Goal: Task Accomplishment & Management: Manage account settings

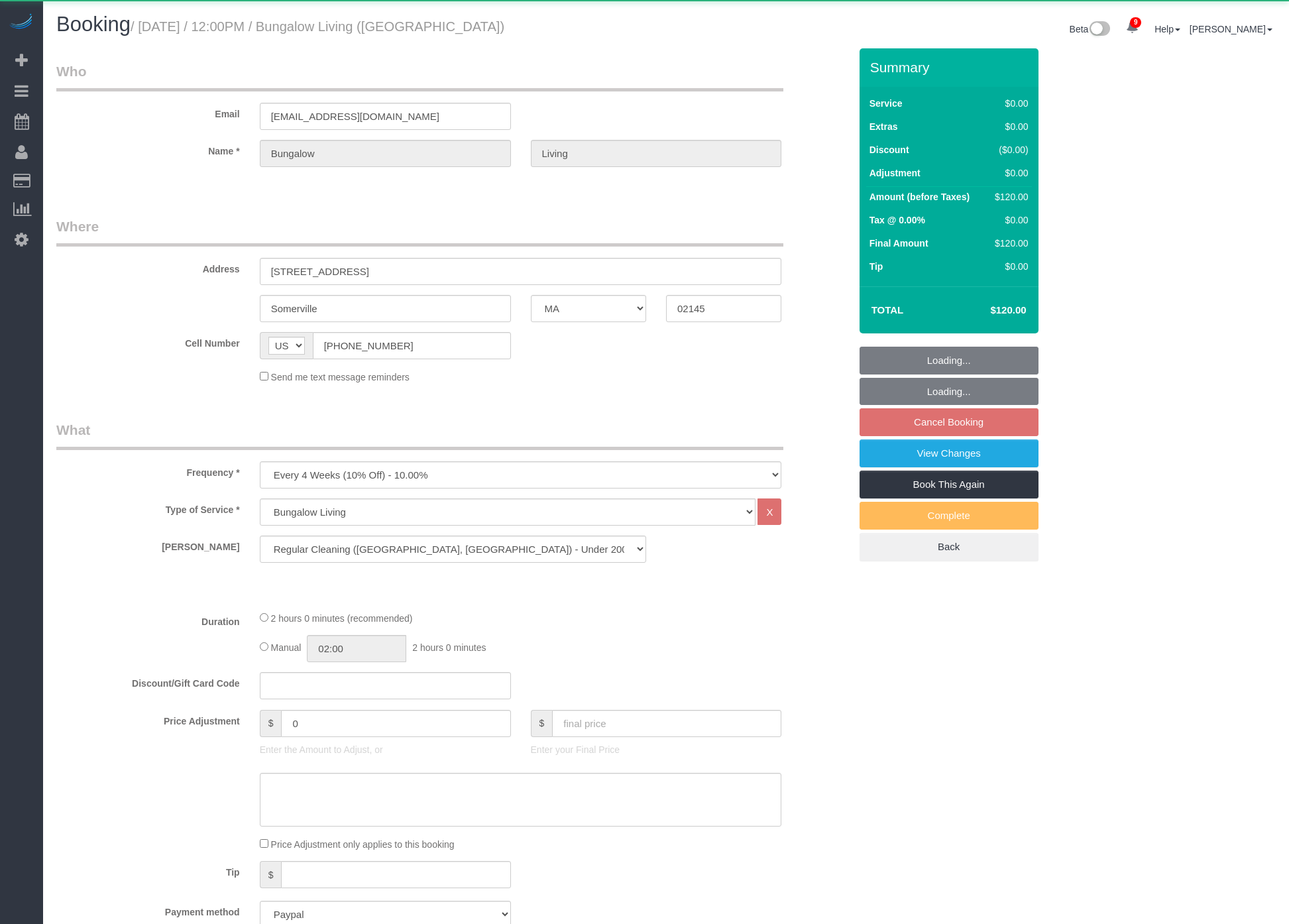
select select "MA"
select select "object:1000"
select select "spot57"
select select "number:89"
select select "number:90"
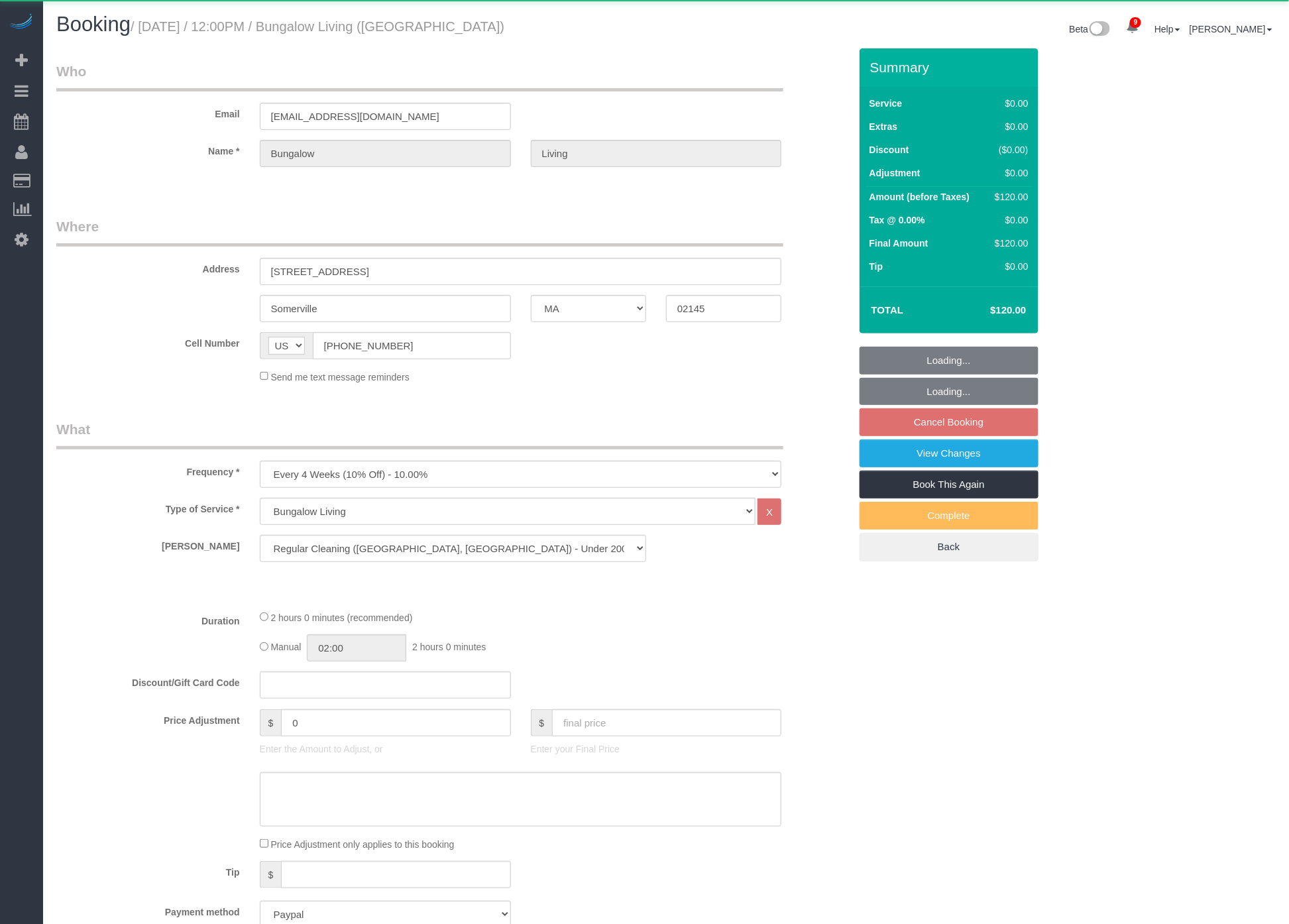
select select "number:15"
select select "number:7"
select select "number:21"
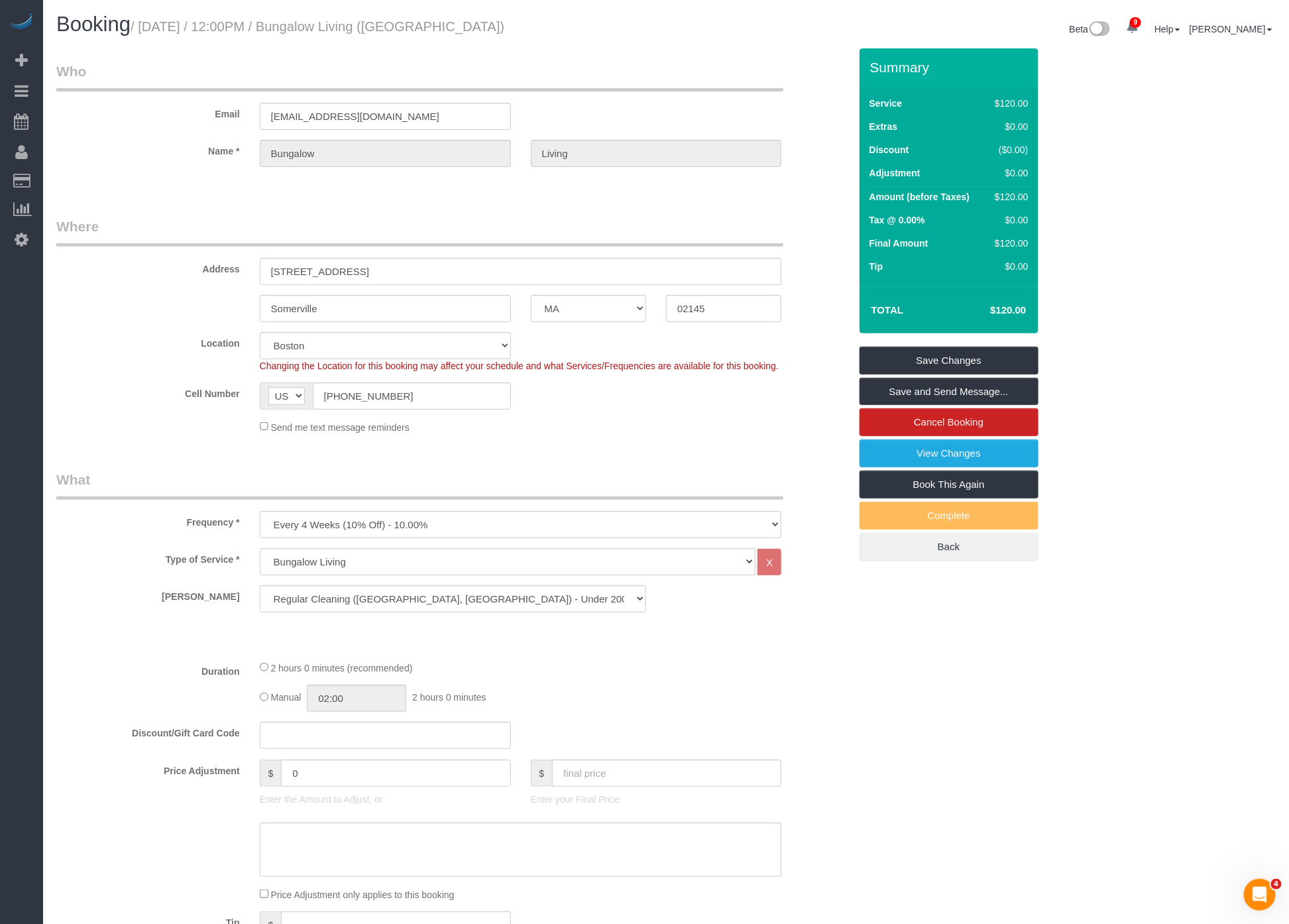
click at [778, 220] on legend "Where" at bounding box center [420, 232] width 727 height 30
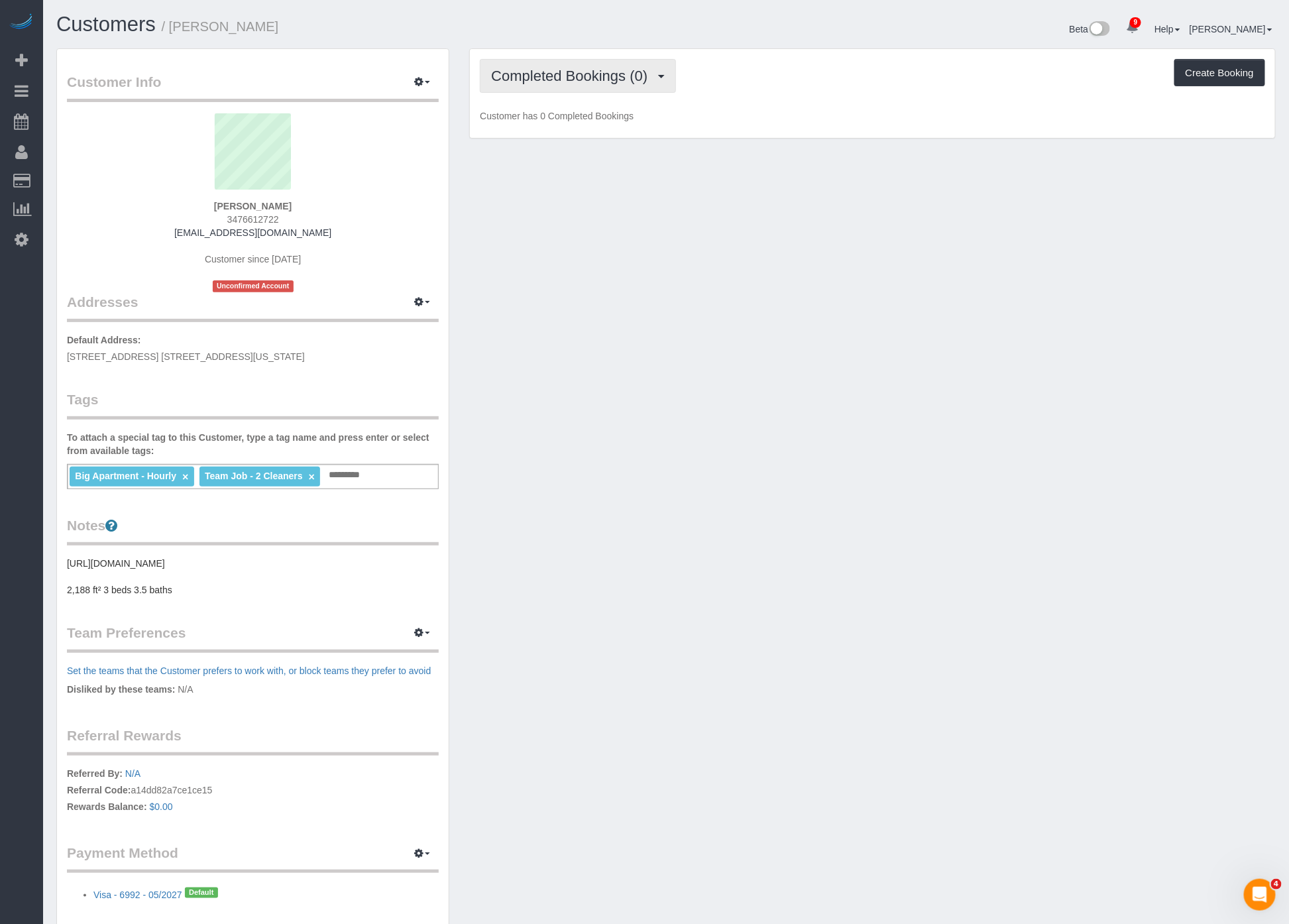
click at [657, 83] on button "Completed Bookings (0)" at bounding box center [578, 76] width 196 height 33
click at [592, 120] on link "Upcoming Bookings (1)" at bounding box center [550, 123] width 138 height 17
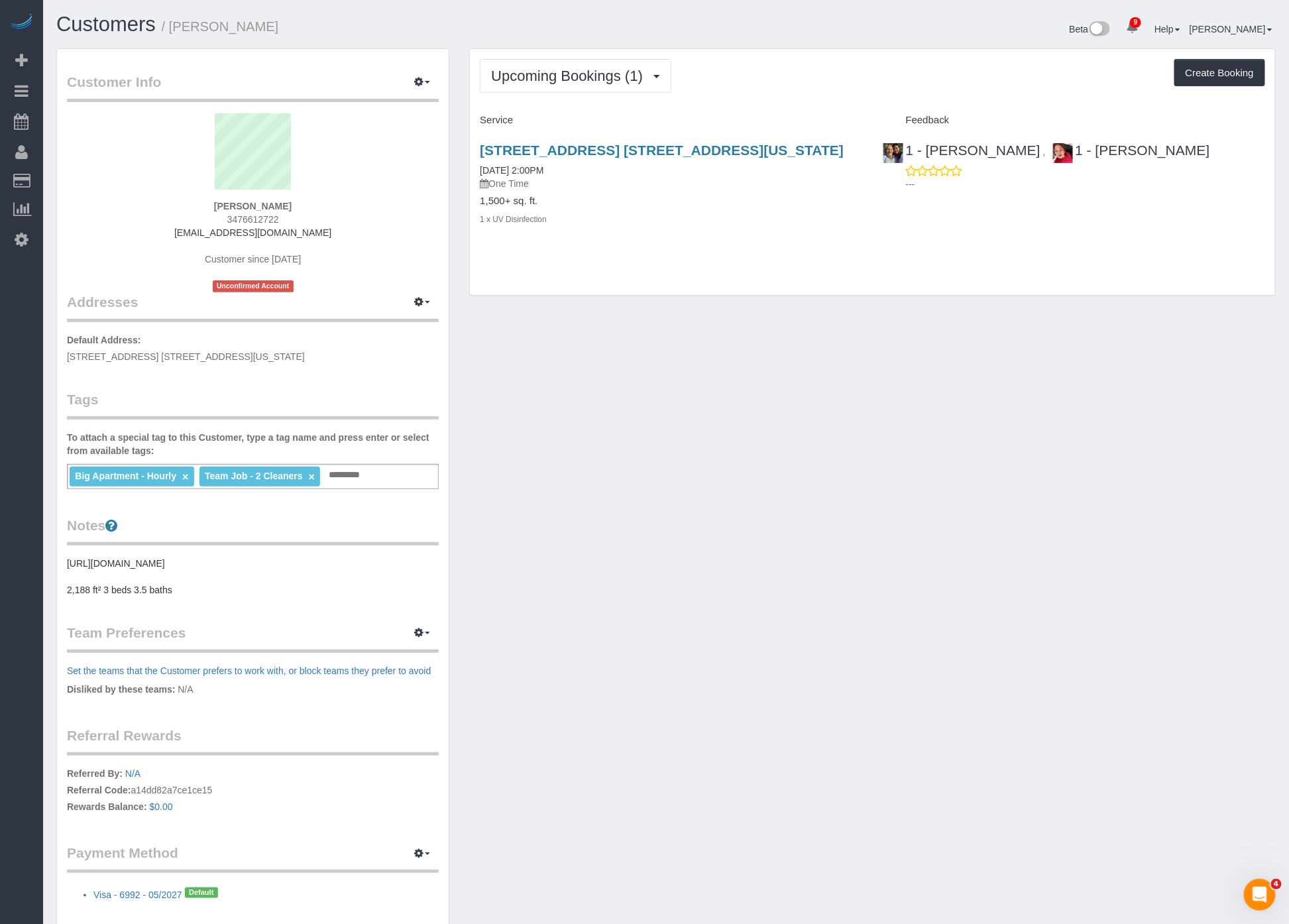
click at [559, 162] on div "522 West 29th Street, Apt. 2a, New York, NY 10001 09/03/2025 2:00PM One Time" at bounding box center [671, 166] width 382 height 47
click at [532, 169] on link "[DATE] 2:00PM" at bounding box center [511, 170] width 63 height 10
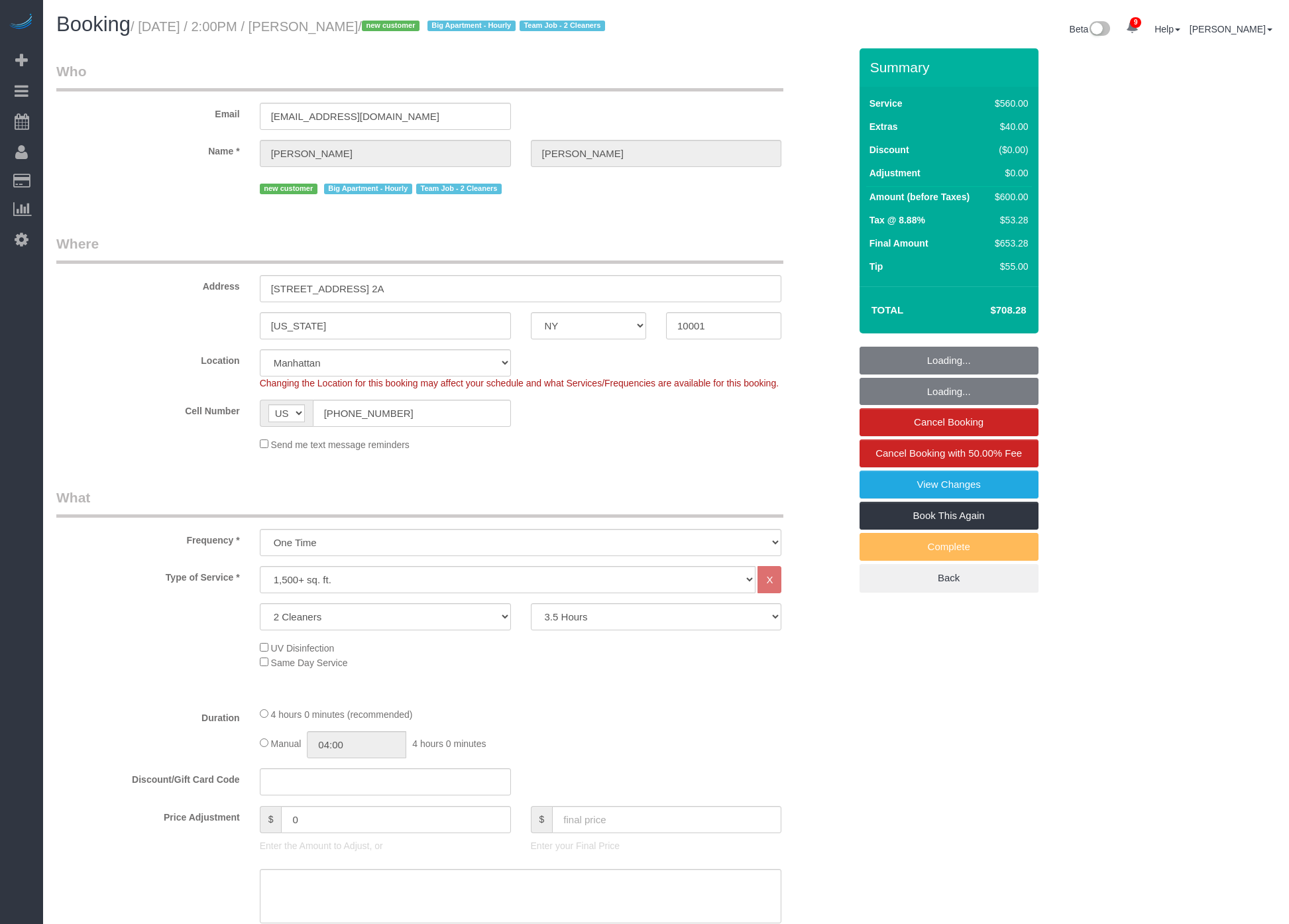
select select "NY"
select select "210"
select select "spot1"
select select "number:57"
select select "number:74"
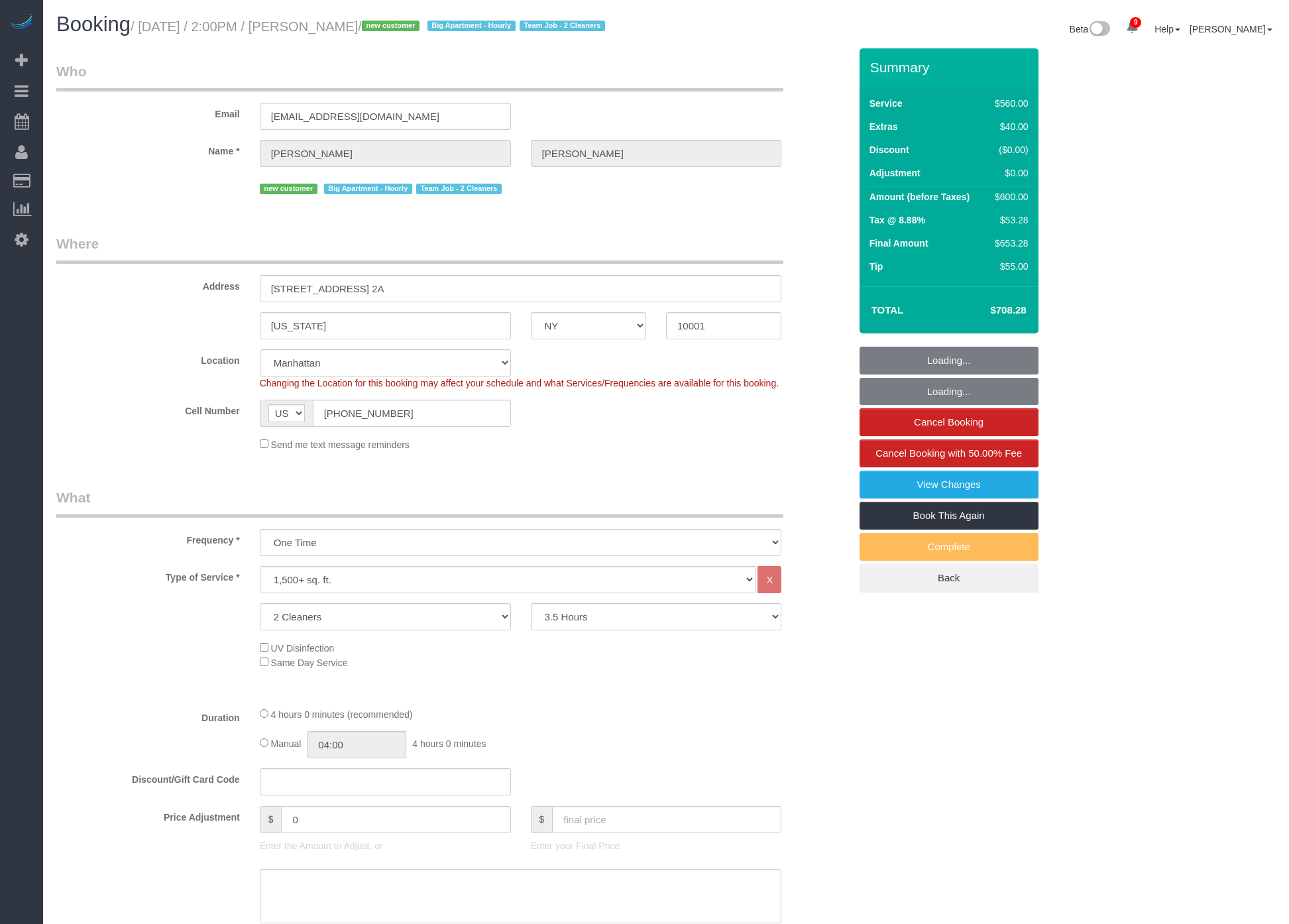
select select "number:15"
select select "number:6"
click at [988, 499] on link "View Changes" at bounding box center [949, 485] width 179 height 28
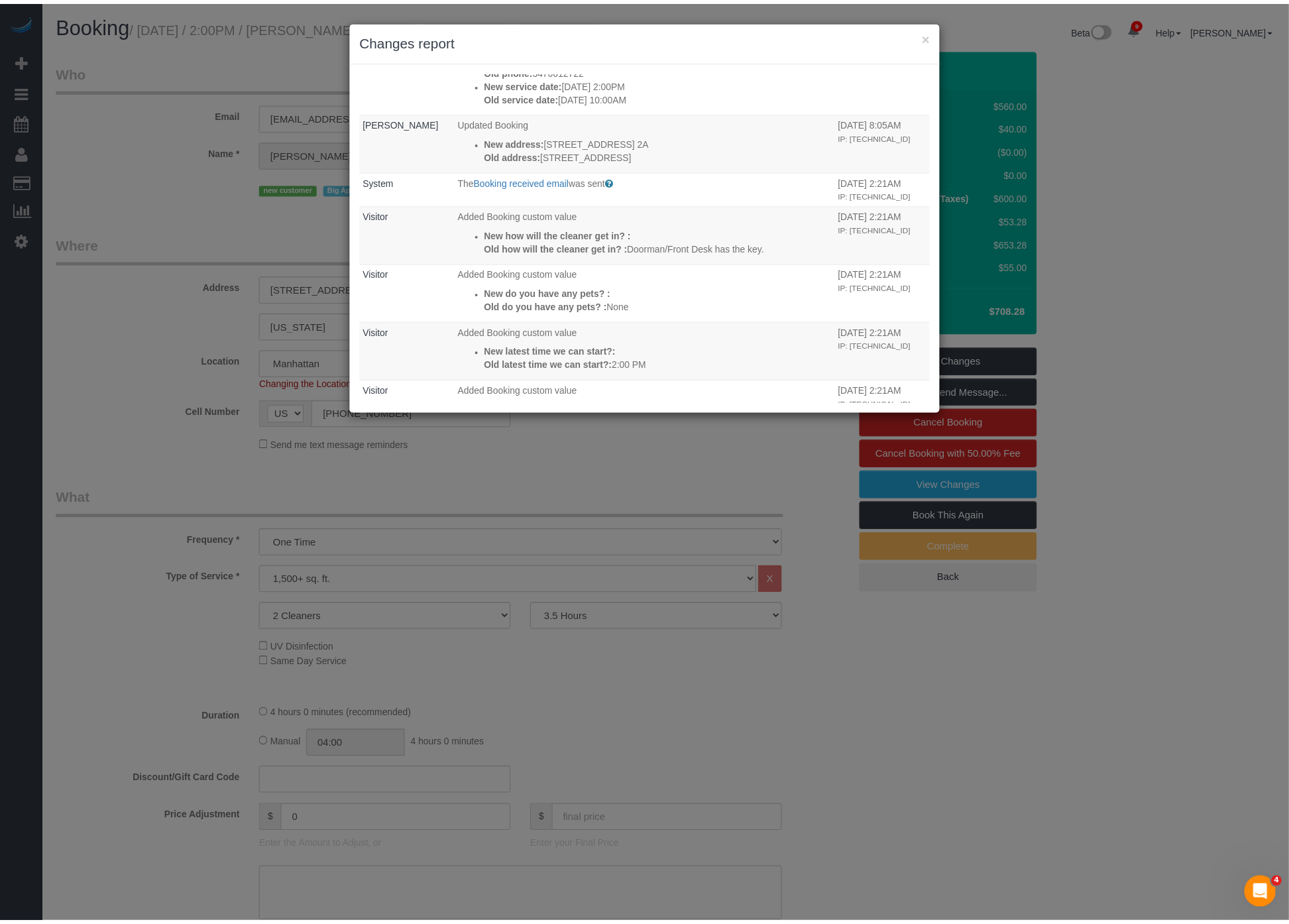
scroll to position [875, 0]
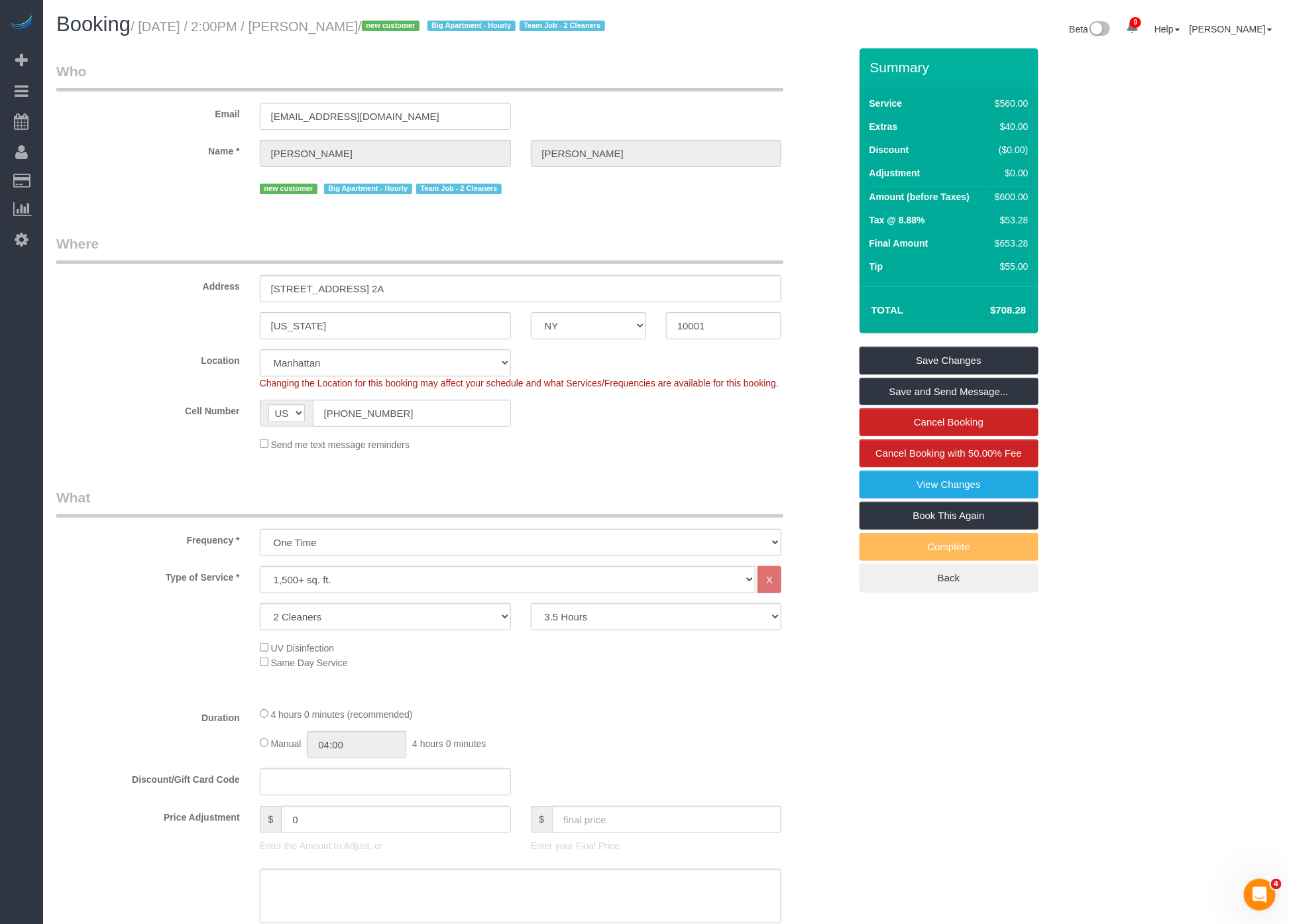
click at [360, 20] on small "/ [DATE] / 2:00PM / [PERSON_NAME] / new customer Big Apartment - [DEMOGRAPHIC_D…" at bounding box center [370, 26] width 478 height 15
drag, startPoint x: 341, startPoint y: 24, endPoint x: 439, endPoint y: 27, distance: 98.0
click at [439, 27] on small "/ [DATE] / 2:00PM / [PERSON_NAME] / new customer Big Apartment - [DEMOGRAPHIC_D…" at bounding box center [370, 26] width 478 height 15
copy small "[PERSON_NAME]"
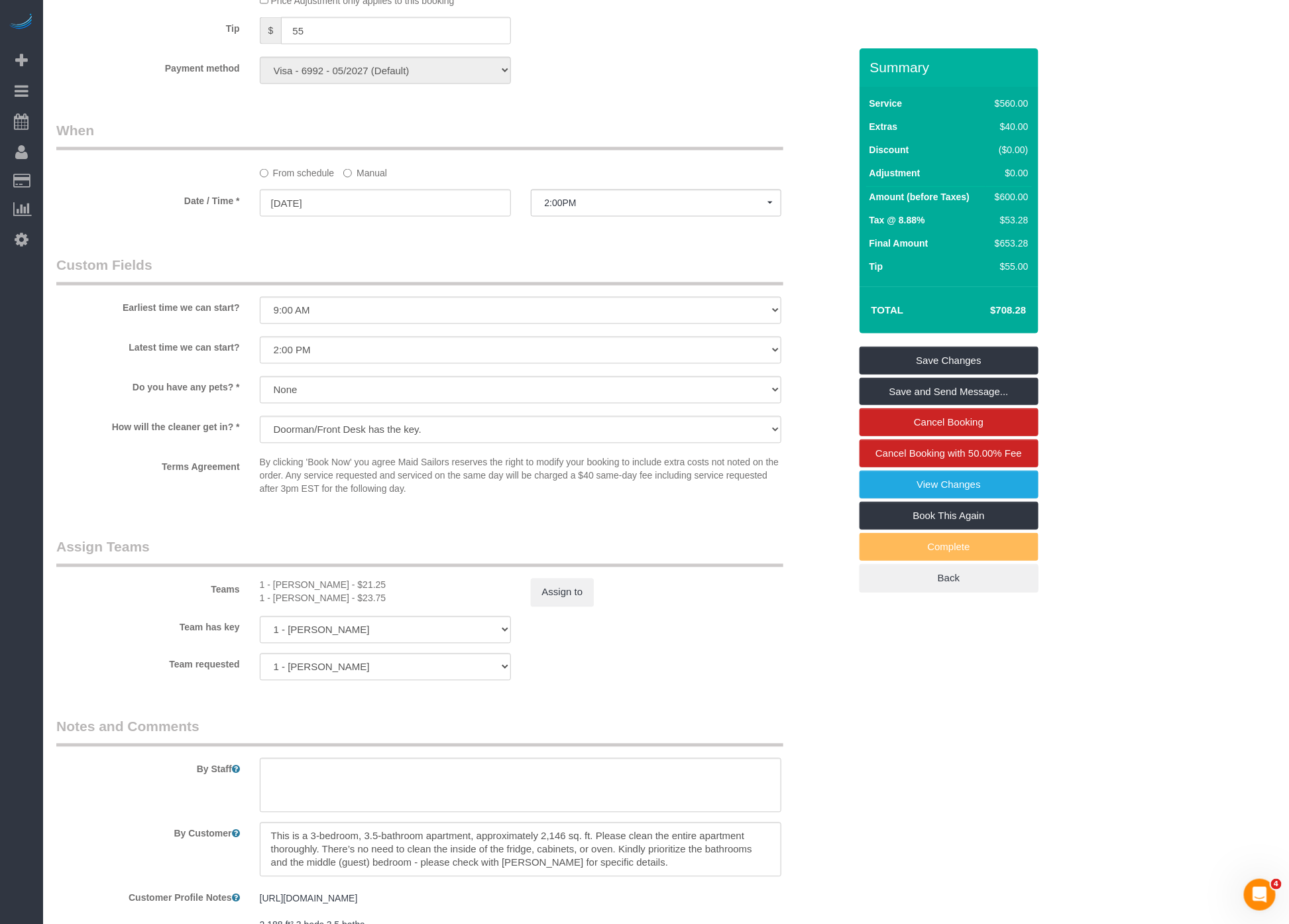
scroll to position [1161, 0]
